Goal: Obtain resource: Obtain resource

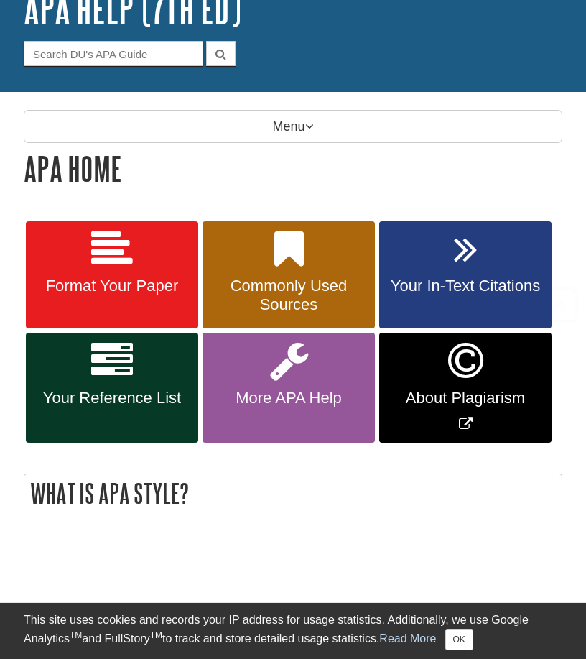
scroll to position [287, 0]
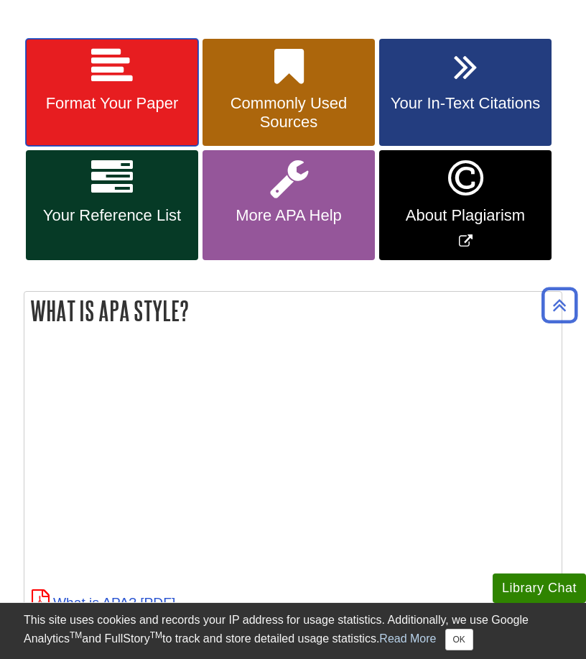
click at [124, 120] on link "Format Your Paper" at bounding box center [112, 93] width 172 height 108
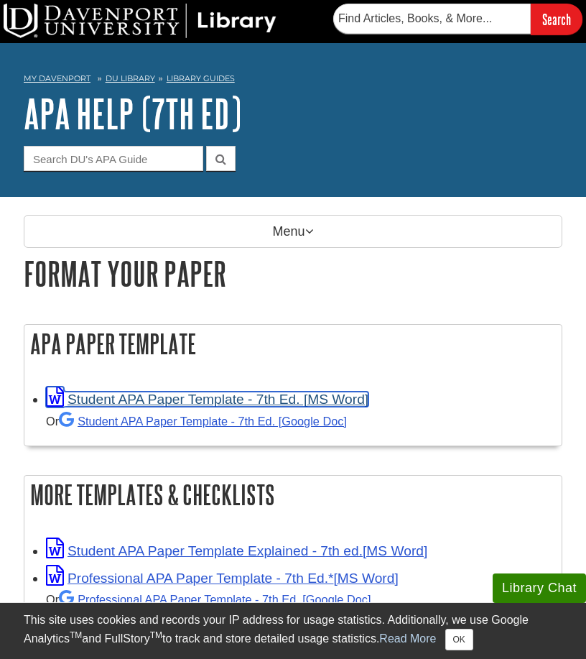
click at [125, 398] on link "Student APA Paper Template - 7th Ed. [MS Word]" at bounding box center [207, 399] width 323 height 15
